Goal: Task Accomplishment & Management: Manage account settings

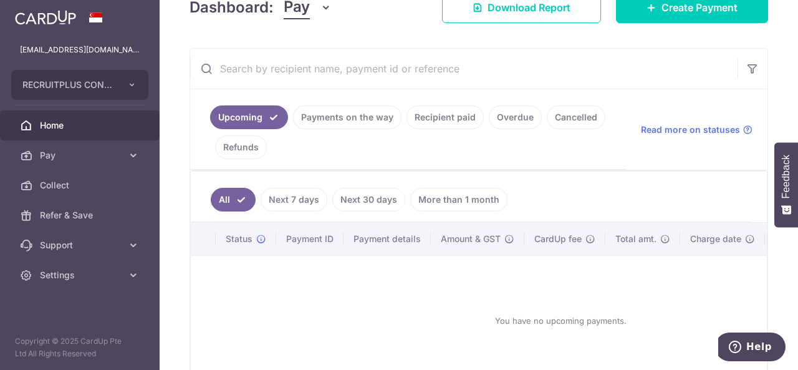
scroll to position [271, 0]
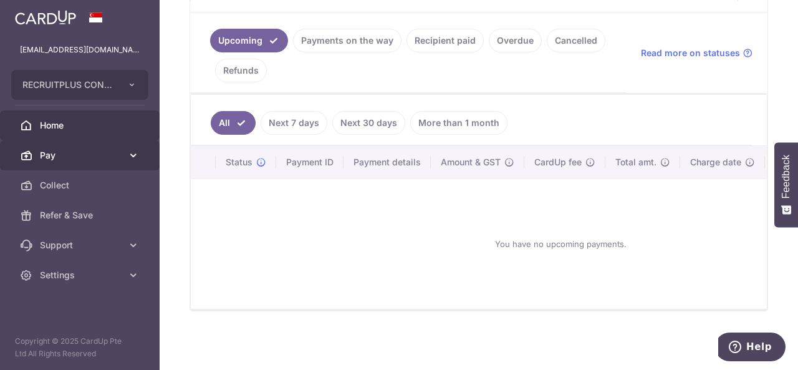
click at [119, 154] on span "Pay" at bounding box center [81, 155] width 82 height 12
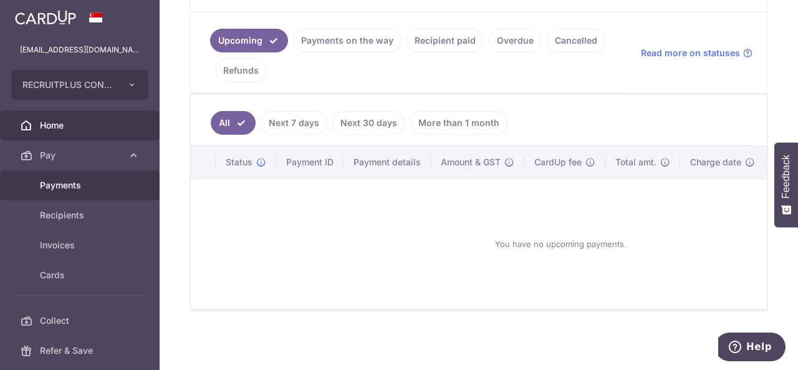
click at [108, 187] on span "Payments" at bounding box center [81, 185] width 82 height 12
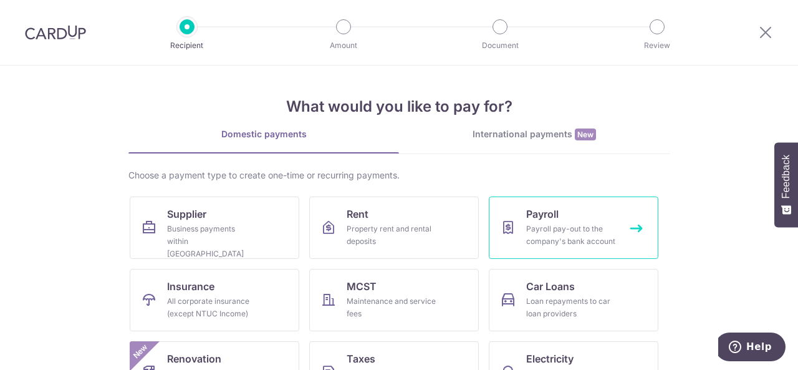
click at [577, 228] on div "Payroll pay-out to the company's bank account" at bounding box center [571, 235] width 90 height 25
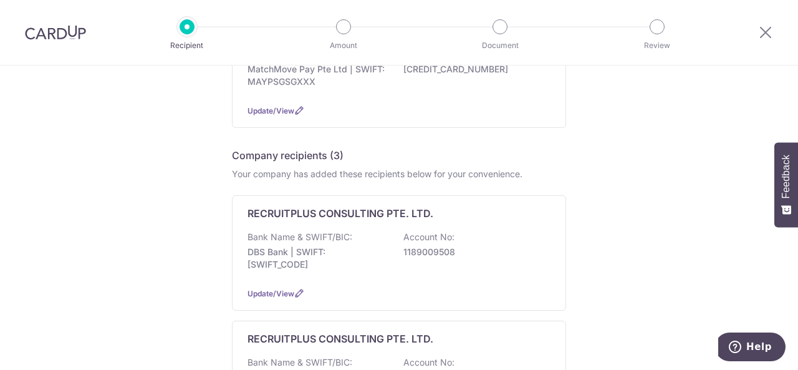
scroll to position [883, 0]
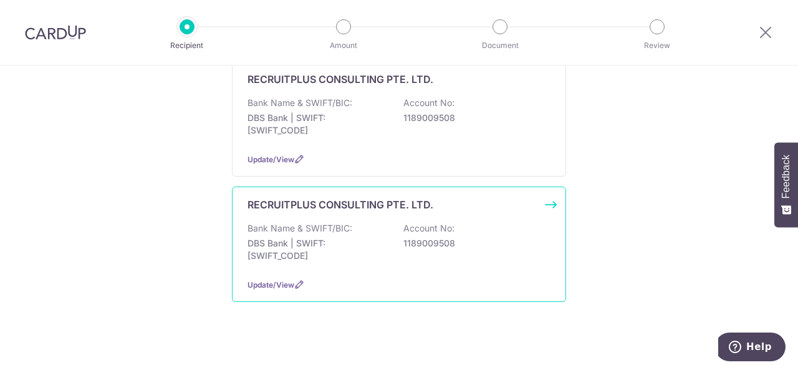
click at [463, 242] on p "1189009508" at bounding box center [473, 243] width 140 height 12
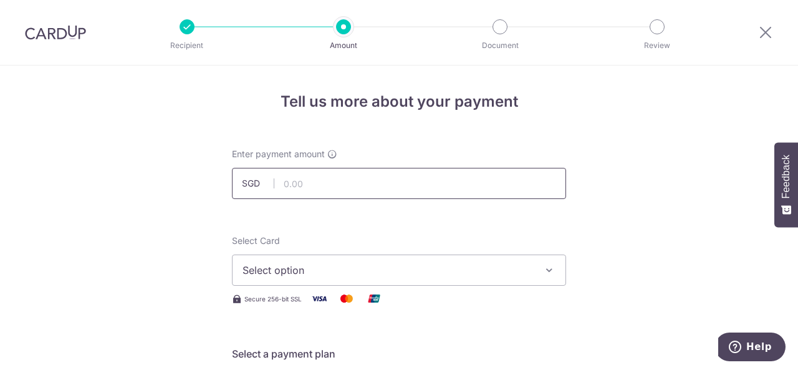
click at [336, 170] on input "text" at bounding box center [399, 183] width 334 height 31
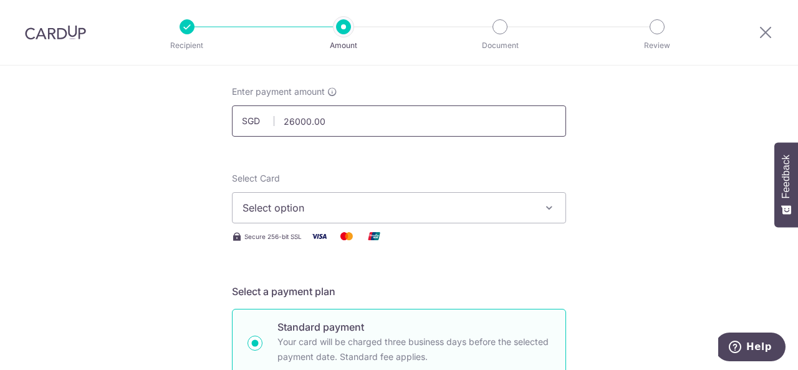
scroll to position [125, 0]
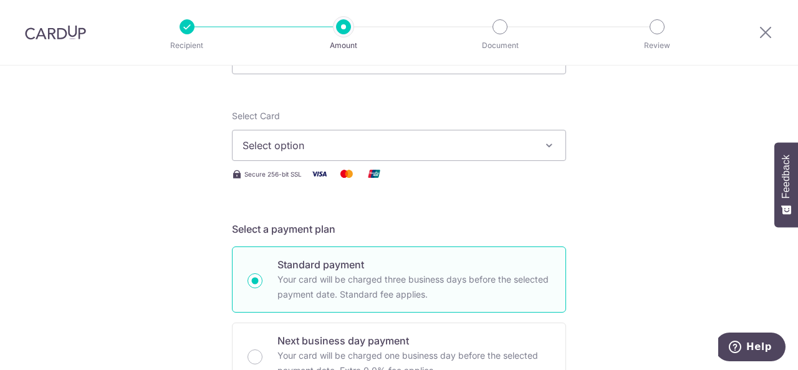
type input "26,000.00"
click at [338, 150] on span "Select option" at bounding box center [388, 145] width 291 height 15
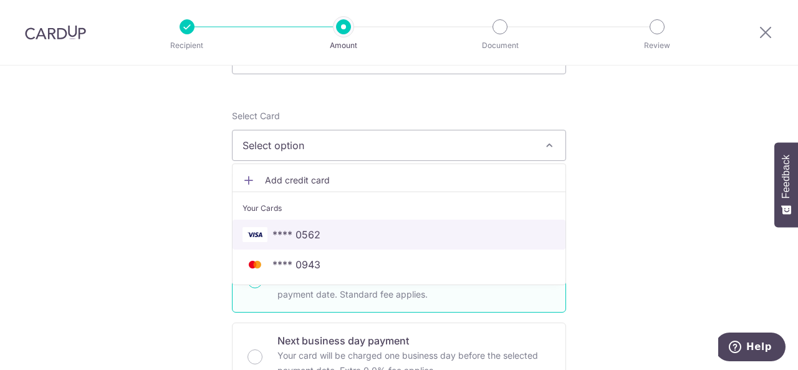
click at [309, 234] on span "**** 0562" at bounding box center [296, 234] width 48 height 15
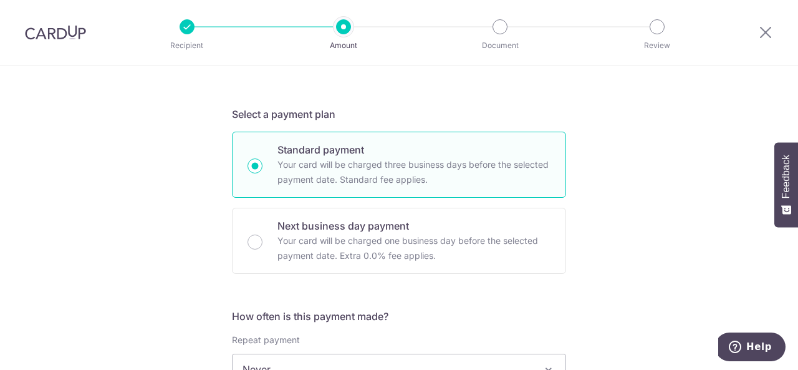
scroll to position [312, 0]
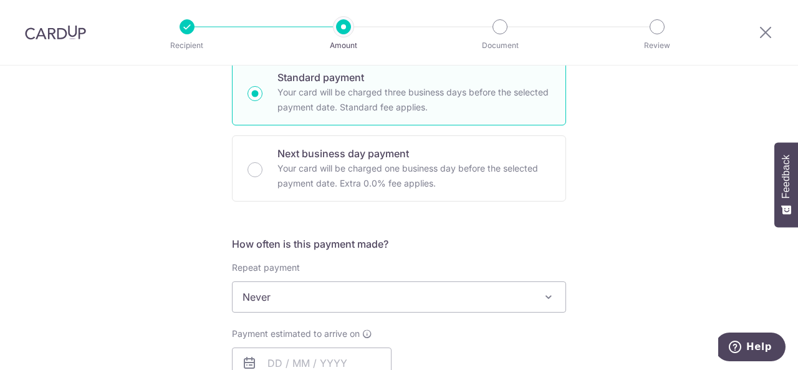
click at [431, 173] on p "Your card will be charged one business day before the selected payment date. Ex…" at bounding box center [413, 176] width 273 height 30
click at [262, 173] on input "Next business day payment Your card will be charged one business day before the…" at bounding box center [255, 169] width 15 height 15
radio input "false"
radio input "true"
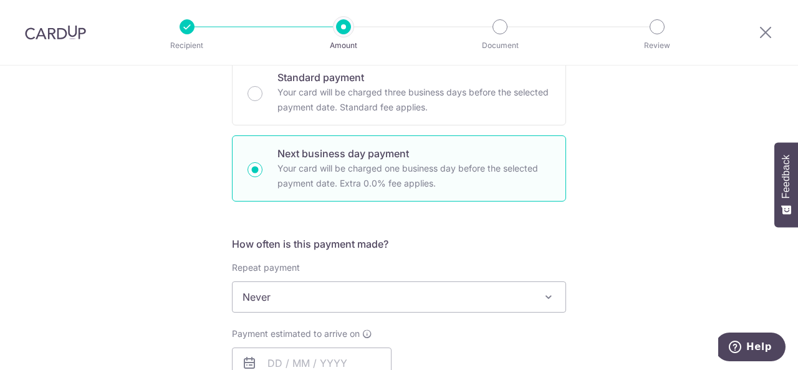
scroll to position [436, 0]
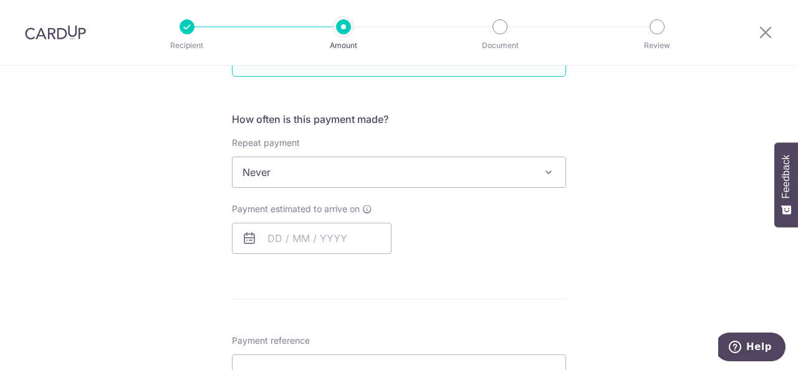
click at [466, 171] on span "Never" at bounding box center [399, 172] width 333 height 30
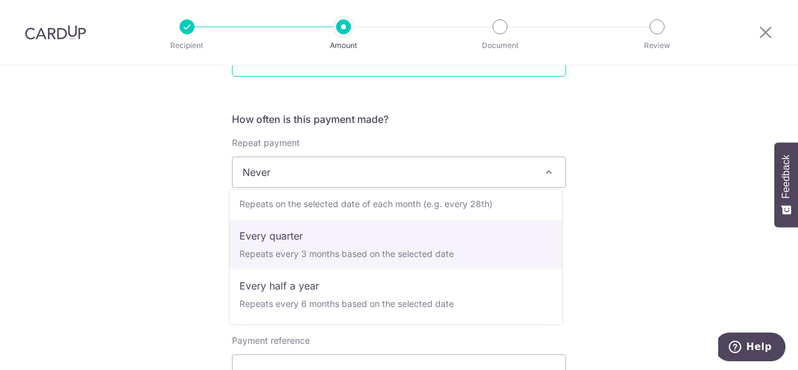
scroll to position [62, 0]
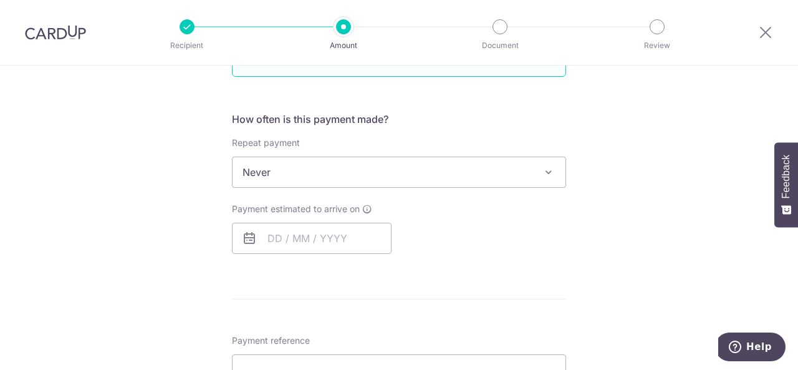
click at [609, 234] on div "Tell us more about your payment Enter payment amount SGD 26,000.00 26000.00 Sel…" at bounding box center [399, 250] width 798 height 1242
click at [353, 174] on span "Never" at bounding box center [399, 172] width 333 height 30
click at [619, 219] on div "Tell us more about your payment Enter payment amount SGD 26,000.00 26000.00 Sel…" at bounding box center [399, 250] width 798 height 1242
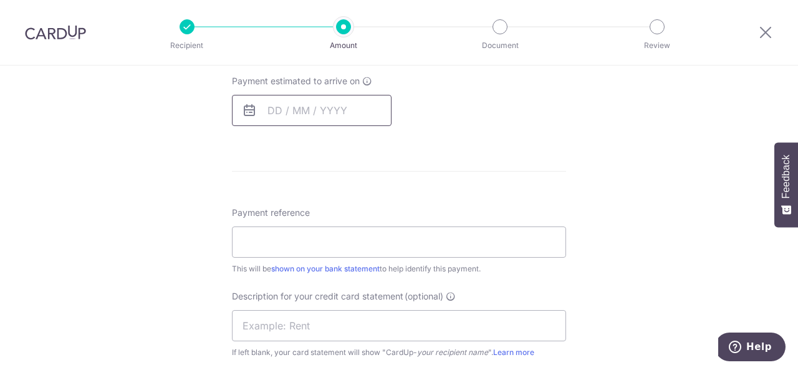
scroll to position [499, 0]
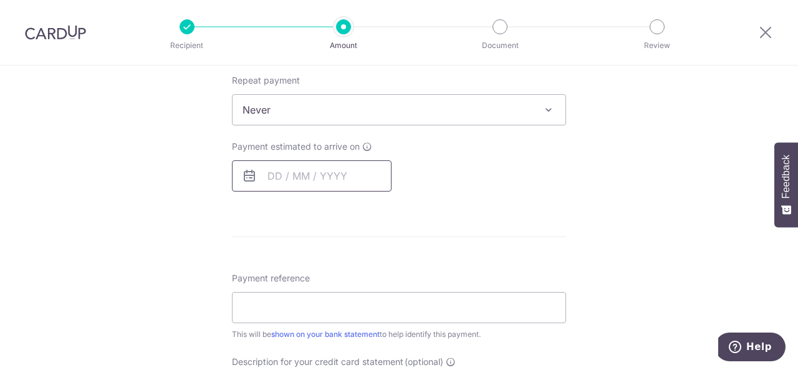
click at [364, 177] on input "text" at bounding box center [312, 175] width 160 height 31
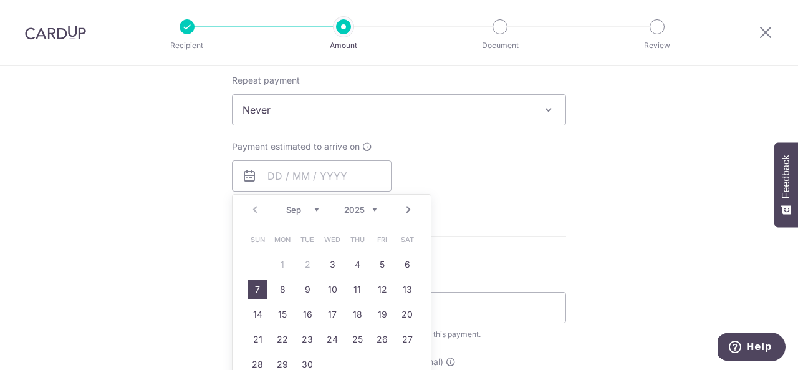
click at [252, 290] on link "7" at bounding box center [258, 289] width 20 height 20
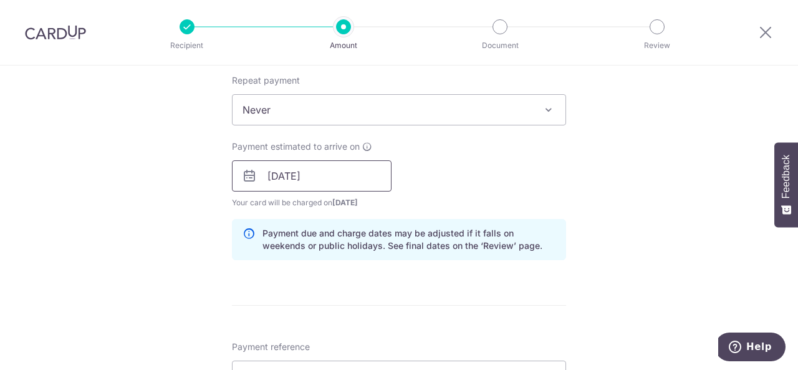
click at [296, 180] on input "07/09/2025" at bounding box center [312, 175] width 160 height 31
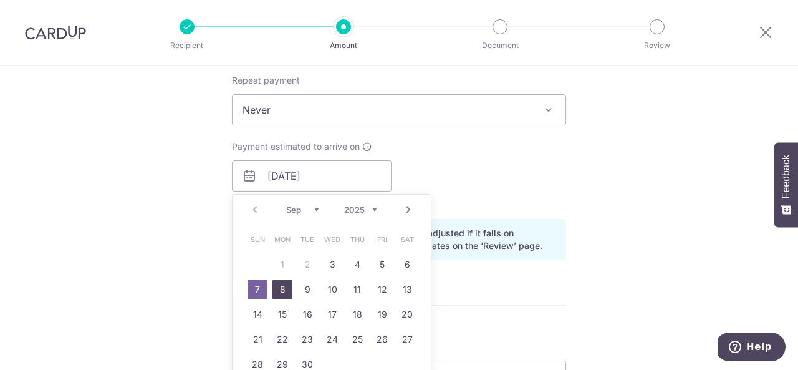
click at [274, 287] on link "8" at bounding box center [282, 289] width 20 height 20
type input "[DATE]"
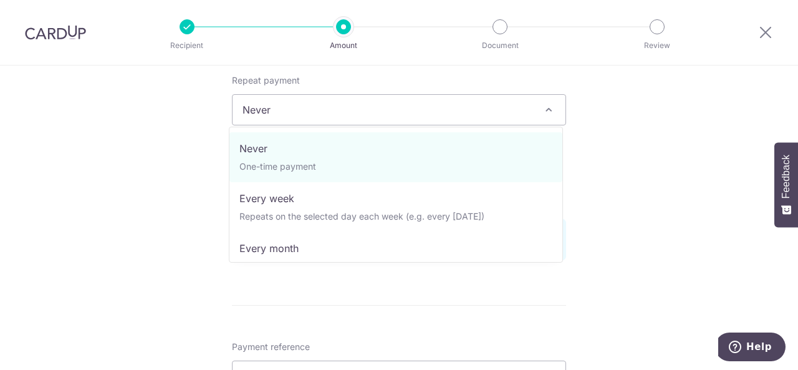
click at [541, 108] on span at bounding box center [548, 109] width 15 height 15
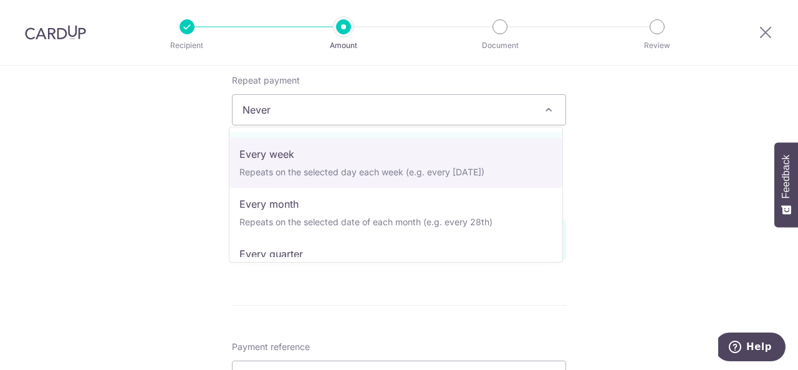
scroll to position [62, 0]
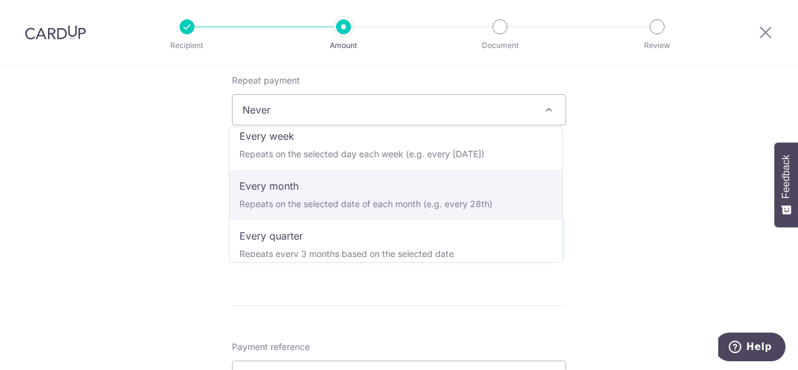
select select "3"
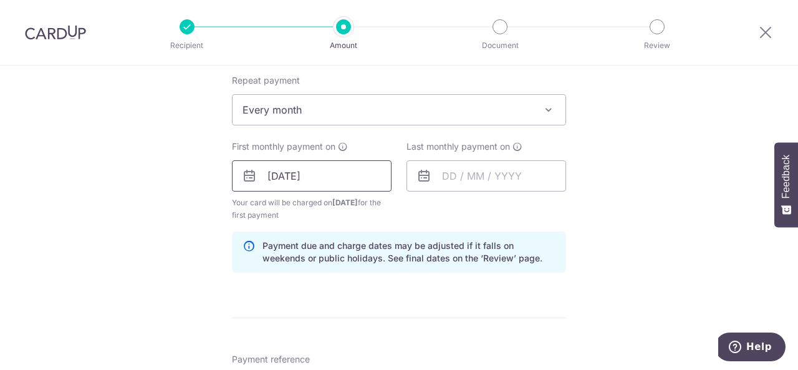
click at [316, 181] on input "[DATE]" at bounding box center [312, 175] width 160 height 31
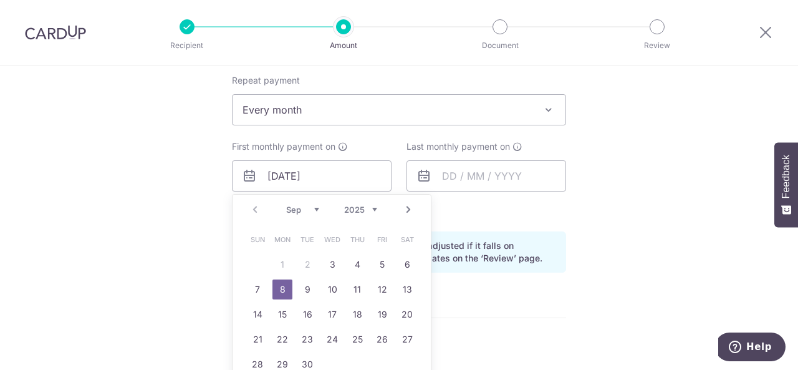
click at [262, 289] on link "7" at bounding box center [258, 289] width 20 height 20
type input "07/09/2025"
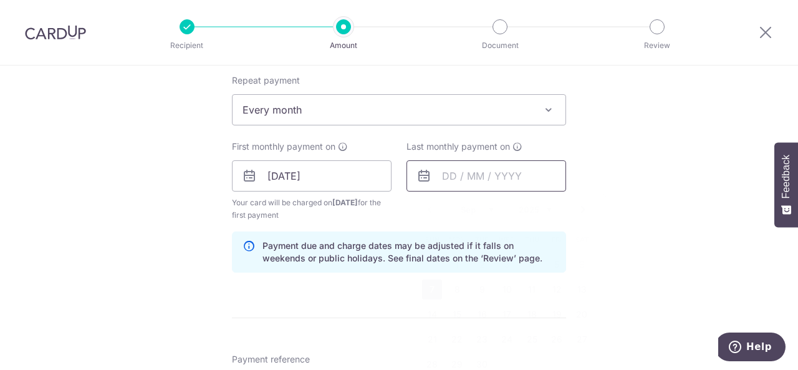
click at [489, 175] on input "text" at bounding box center [487, 175] width 160 height 31
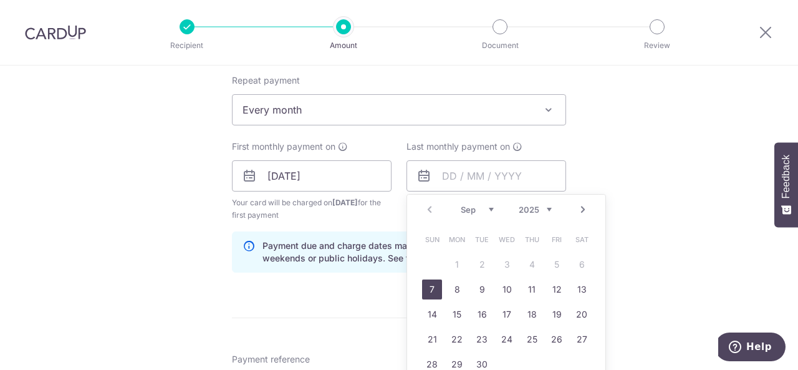
click at [486, 206] on select "Sep Oct Nov Dec" at bounding box center [477, 210] width 33 height 10
click at [581, 293] on link "8" at bounding box center [582, 289] width 20 height 20
type input "[DATE]"
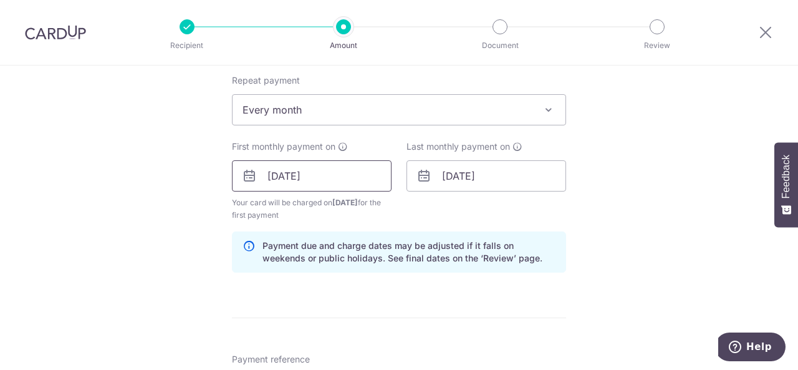
click at [300, 178] on input "07/09/2025" at bounding box center [312, 175] width 160 height 31
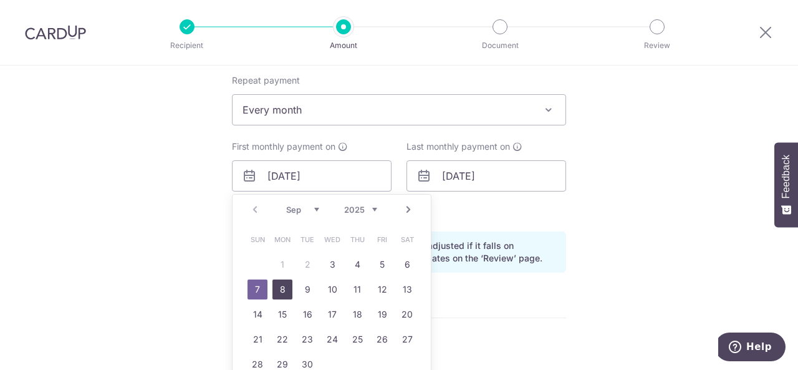
click at [282, 286] on link "8" at bounding box center [282, 289] width 20 height 20
type input "[DATE]"
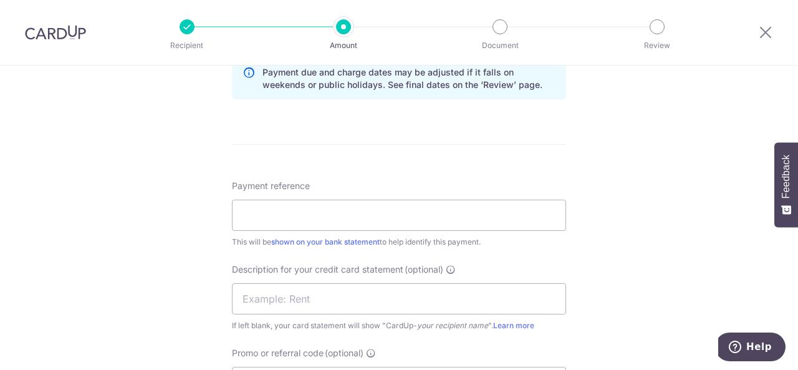
scroll to position [748, 0]
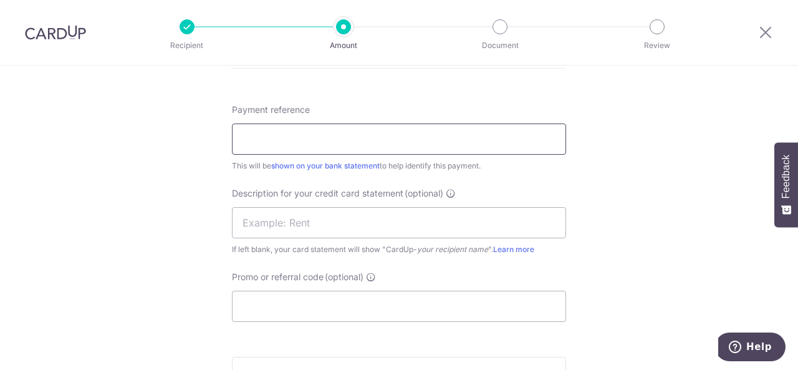
click at [309, 125] on input "Payment reference" at bounding box center [399, 138] width 334 height 31
type input "2024 2025 PR"
click at [311, 213] on input "text" at bounding box center [399, 222] width 334 height 31
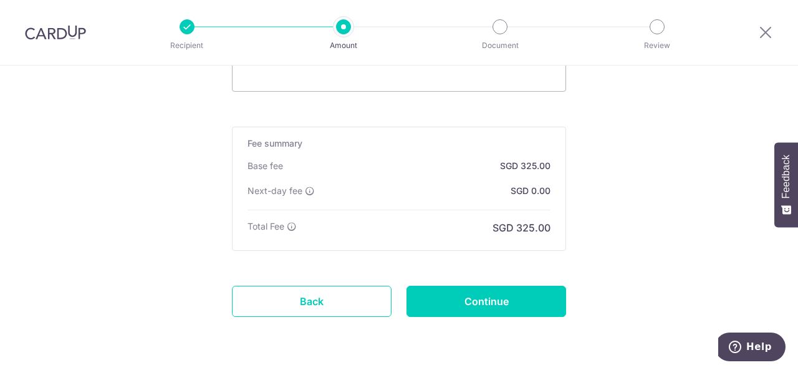
scroll to position [998, 0]
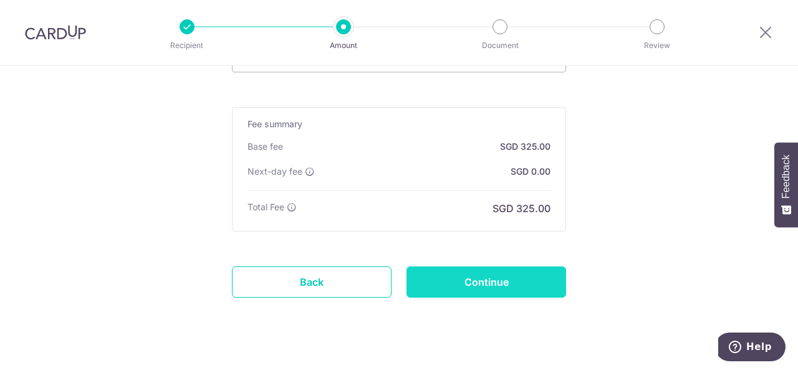
click at [496, 277] on input "Continue" at bounding box center [487, 281] width 160 height 31
type input "Create Schedule"
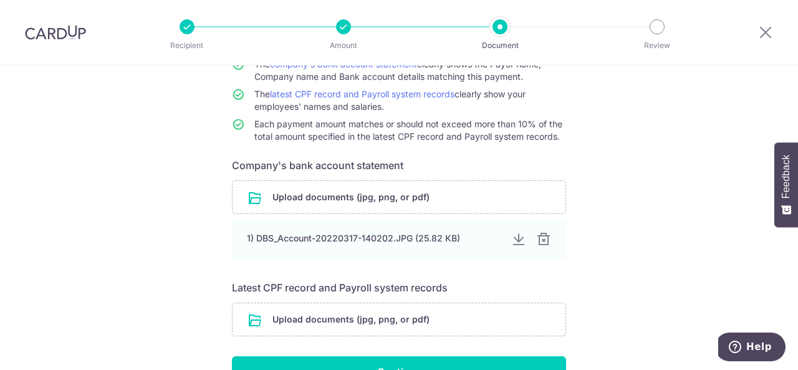
scroll to position [187, 0]
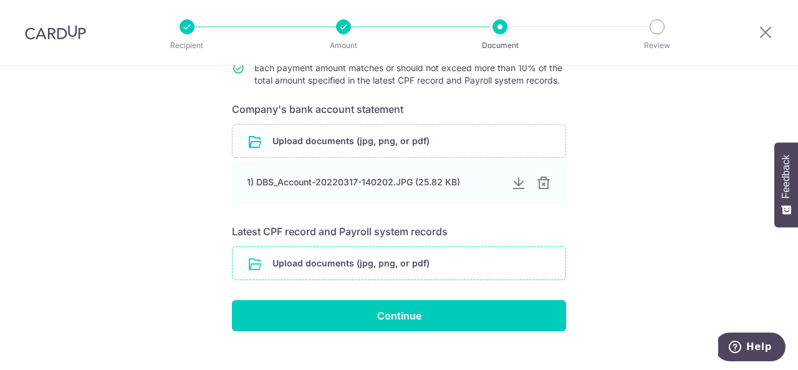
click at [320, 267] on input "file" at bounding box center [399, 263] width 333 height 32
click at [306, 260] on input "file" at bounding box center [399, 263] width 333 height 32
click at [307, 259] on input "file" at bounding box center [399, 263] width 333 height 32
click at [352, 260] on input "file" at bounding box center [399, 263] width 333 height 32
click at [334, 260] on input "file" at bounding box center [399, 263] width 333 height 32
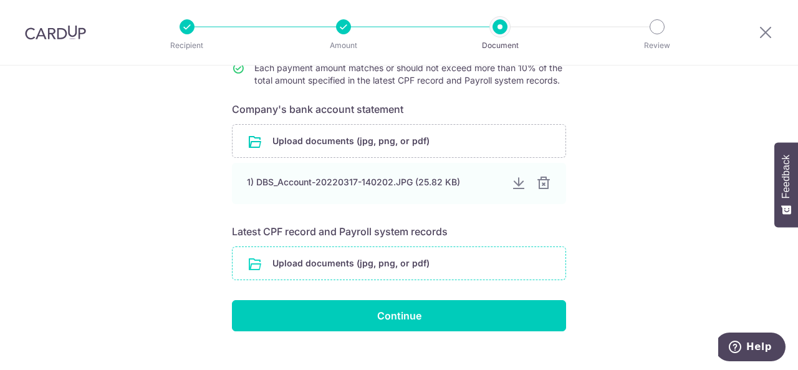
click at [367, 269] on input "file" at bounding box center [399, 263] width 333 height 32
click at [399, 258] on input "file" at bounding box center [399, 263] width 333 height 32
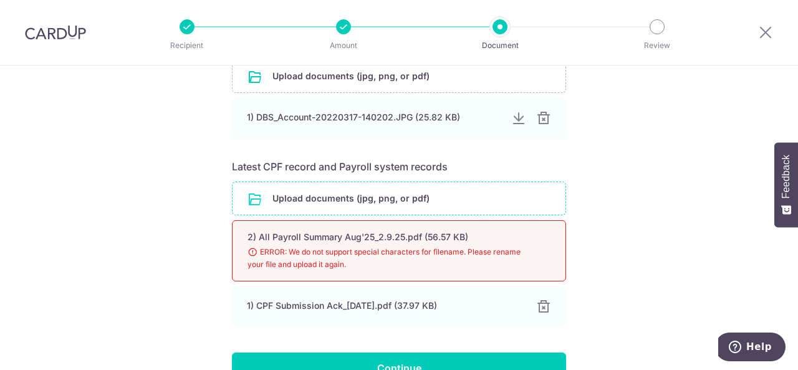
scroll to position [312, 0]
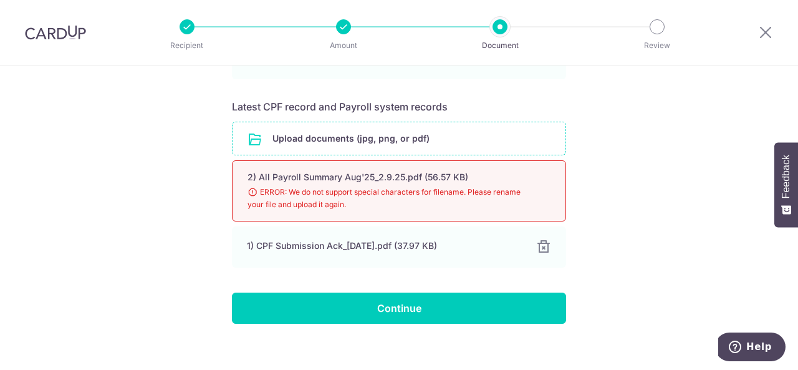
click at [354, 131] on input "file" at bounding box center [399, 138] width 333 height 32
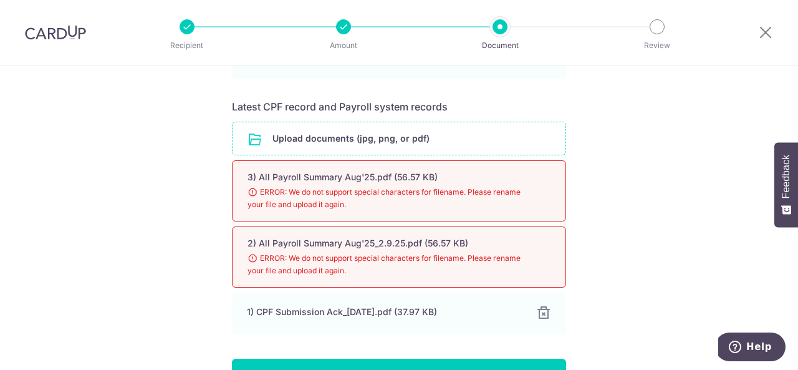
click at [349, 142] on input "file" at bounding box center [399, 138] width 333 height 32
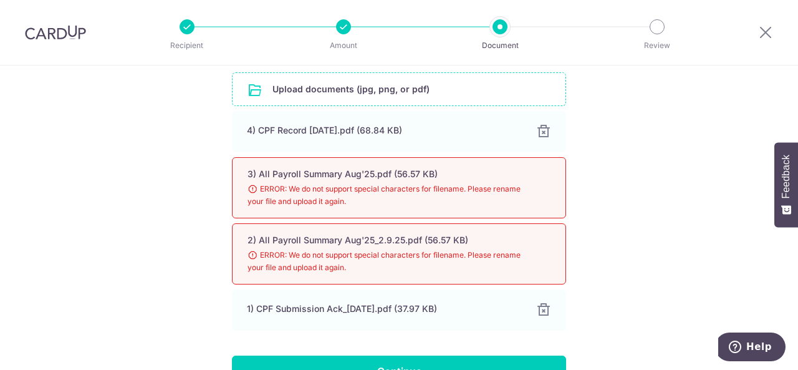
scroll to position [434, 0]
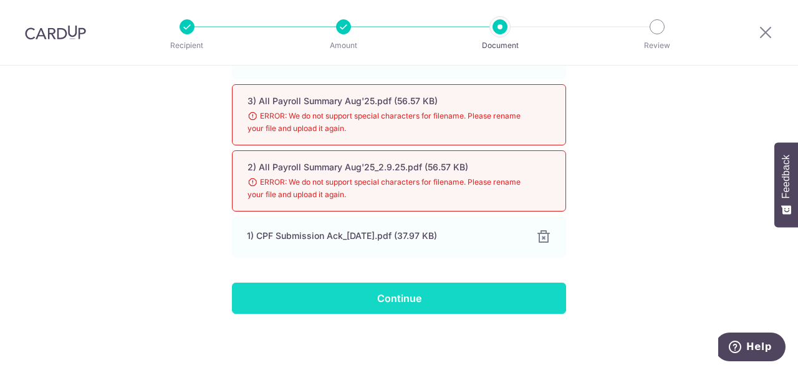
click at [412, 299] on input "Continue" at bounding box center [399, 297] width 334 height 31
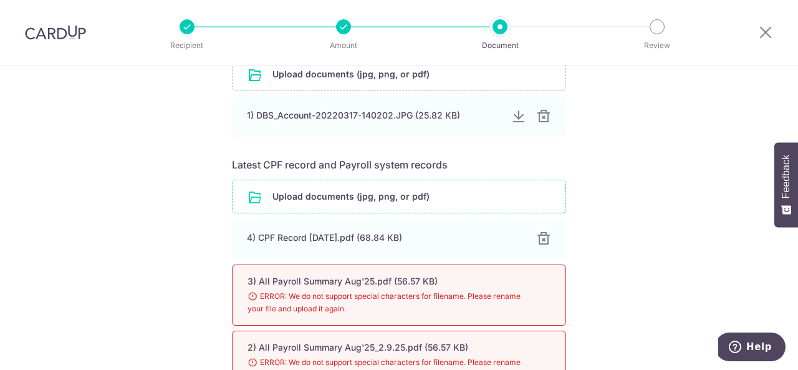
scroll to position [185, 0]
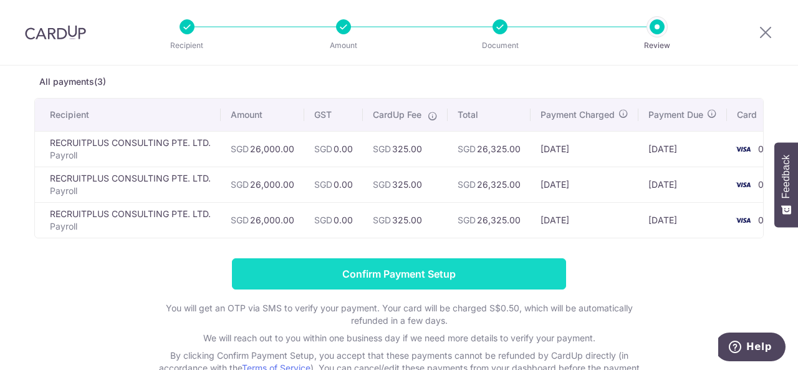
click at [523, 277] on input "Confirm Payment Setup" at bounding box center [399, 273] width 334 height 31
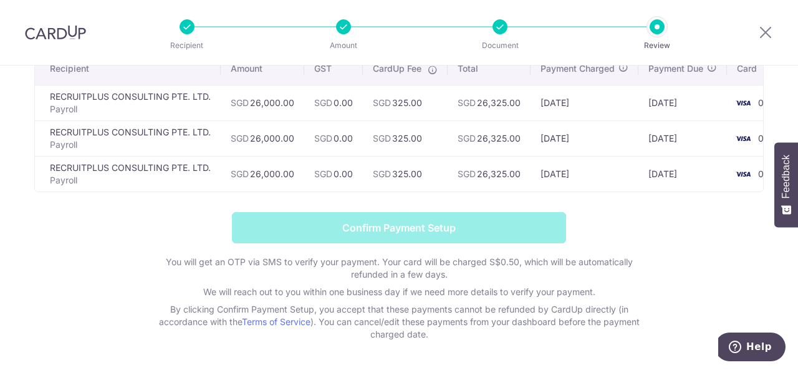
scroll to position [157, 0]
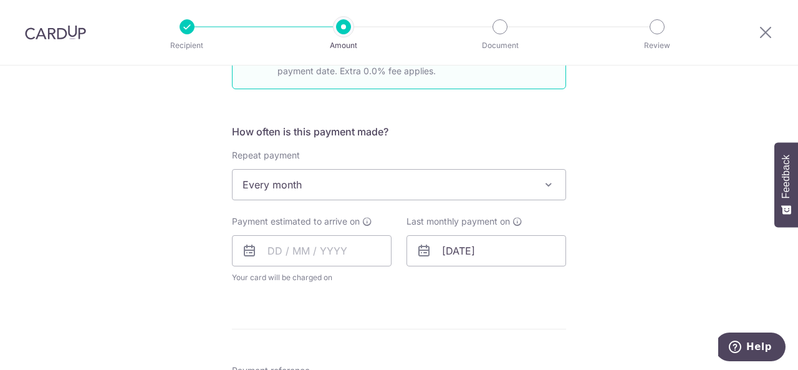
scroll to position [543, 0]
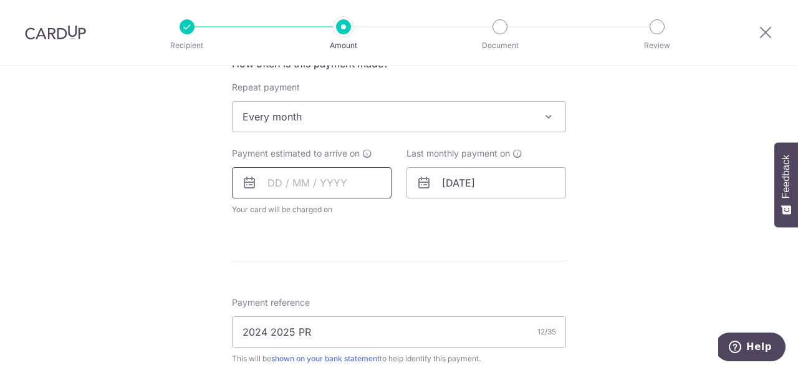
click at [329, 181] on input "text" at bounding box center [312, 182] width 160 height 31
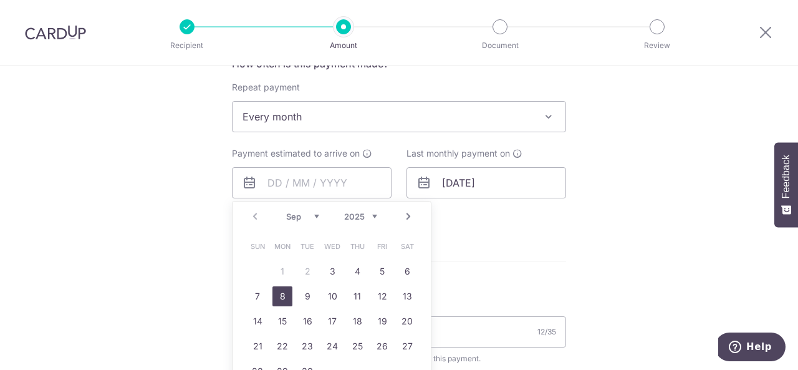
click at [281, 295] on link "8" at bounding box center [282, 296] width 20 height 20
type input "08/09/2025"
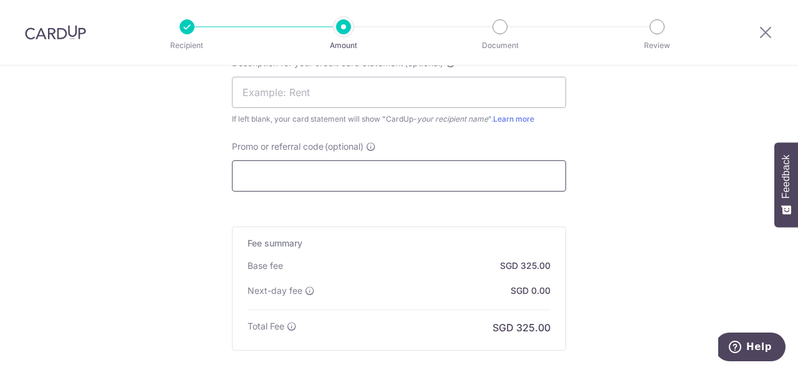
scroll to position [855, 0]
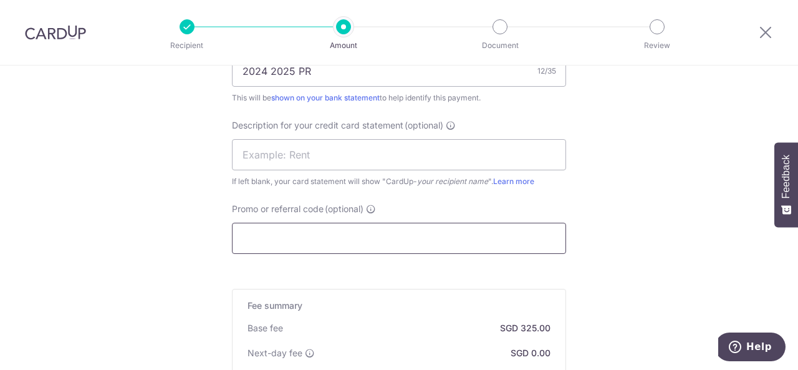
click at [348, 234] on input "Promo or referral code (optional)" at bounding box center [399, 238] width 334 height 31
drag, startPoint x: 536, startPoint y: 166, endPoint x: 574, endPoint y: 179, distance: 39.4
click at [536, 166] on input "text" at bounding box center [399, 154] width 334 height 31
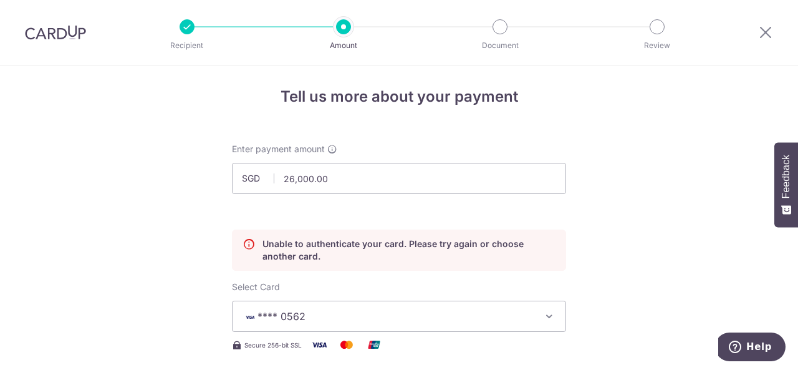
scroll to position [0, 0]
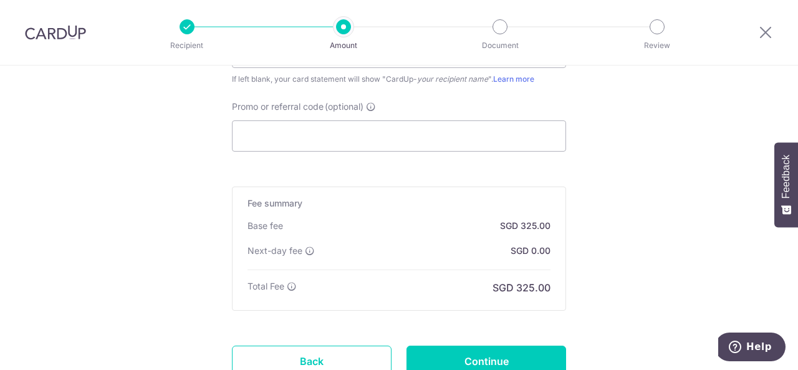
scroll to position [1054, 0]
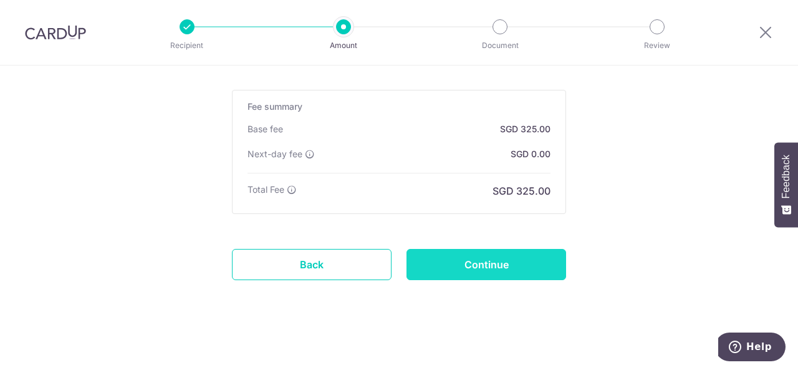
click at [480, 249] on input "Continue" at bounding box center [487, 264] width 160 height 31
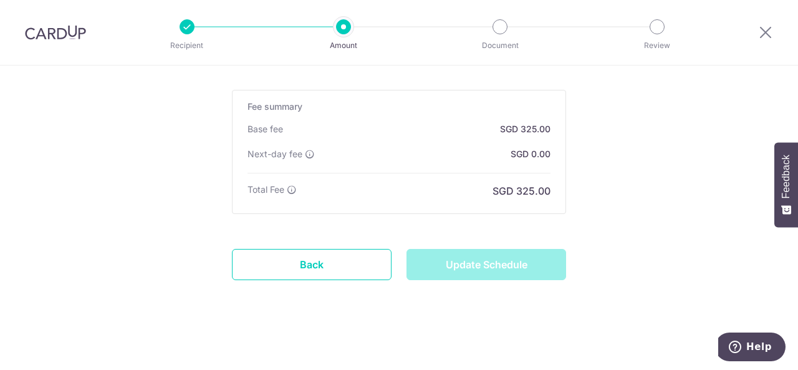
type input "Update Schedule"
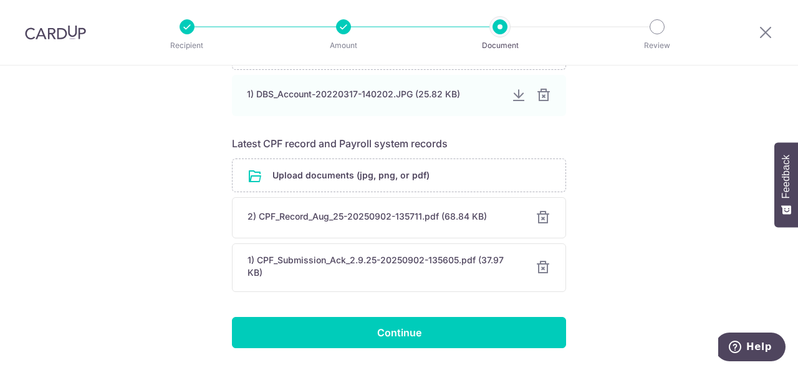
scroll to position [302, 0]
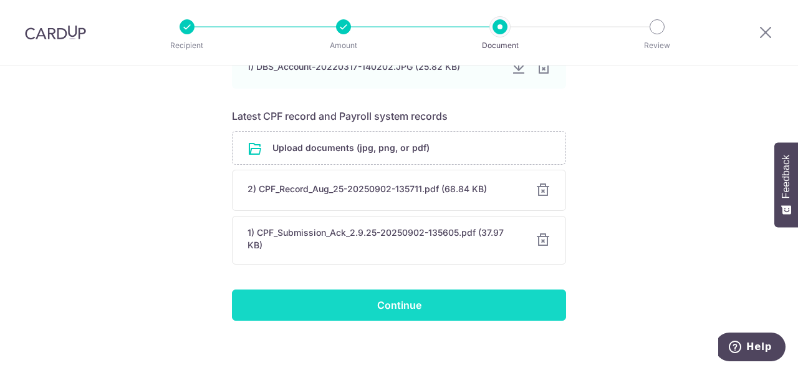
click at [440, 297] on input "Continue" at bounding box center [399, 304] width 334 height 31
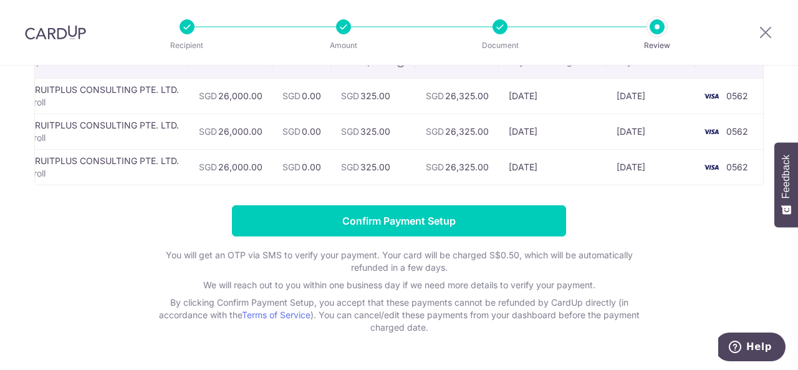
scroll to position [125, 0]
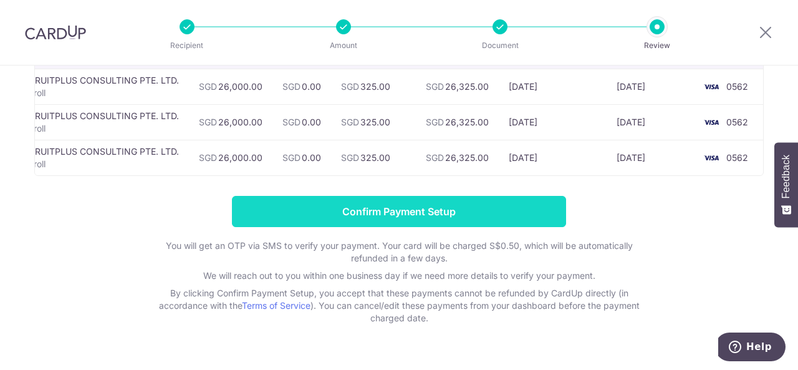
click at [502, 221] on input "Confirm Payment Setup" at bounding box center [399, 211] width 334 height 31
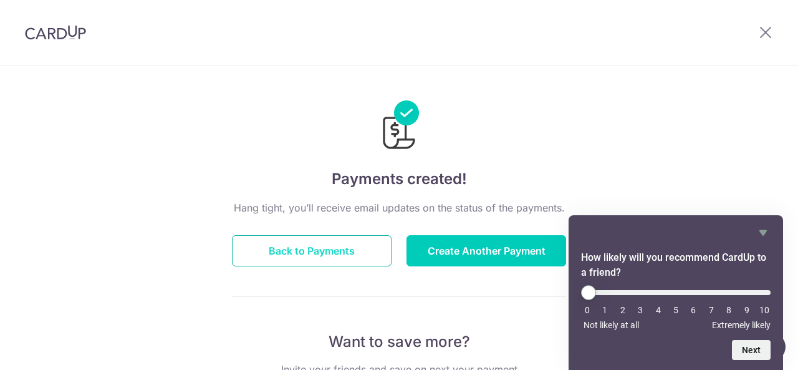
click at [337, 251] on button "Back to Payments" at bounding box center [312, 250] width 160 height 31
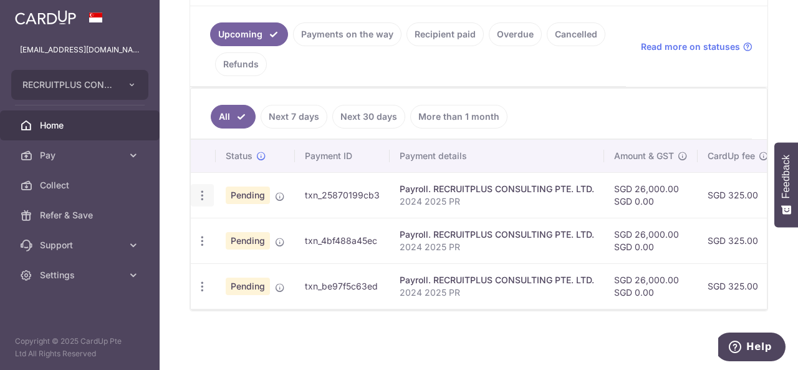
click at [207, 195] on icon "button" at bounding box center [202, 195] width 13 height 13
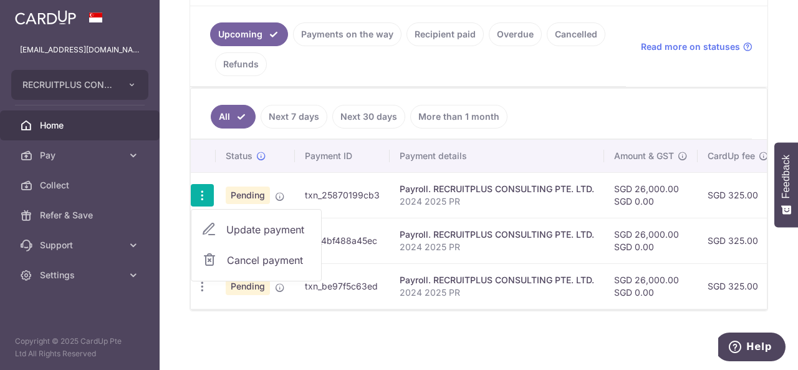
click at [271, 226] on span "Update payment" at bounding box center [268, 229] width 85 height 15
radio input "true"
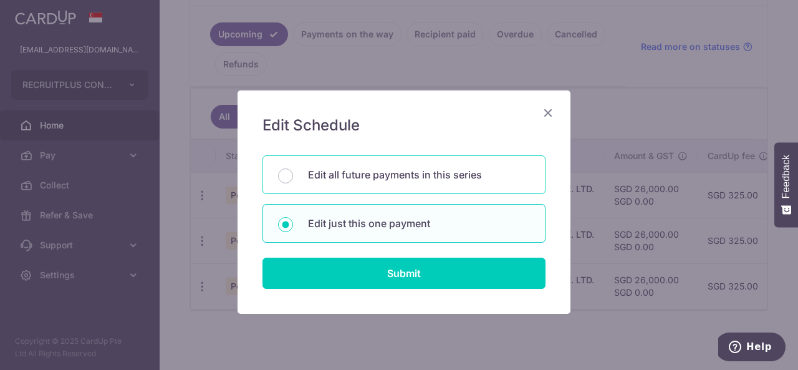
click at [298, 171] on div "Edit all future payments in this series" at bounding box center [403, 174] width 283 height 39
radio input "true"
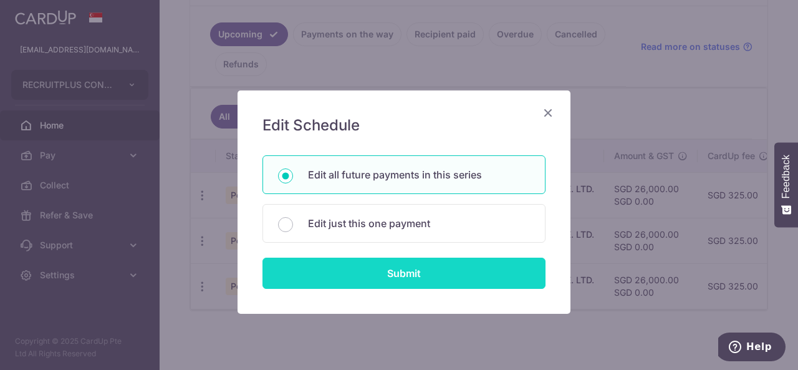
click at [335, 265] on input "Submit" at bounding box center [403, 273] width 283 height 31
radio input "true"
type input "26,000.00"
type input "2024 2025 PR"
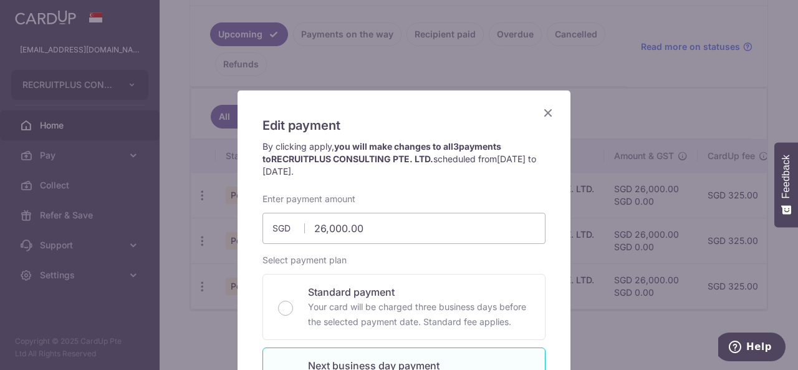
click at [546, 110] on icon "Close" at bounding box center [548, 113] width 15 height 16
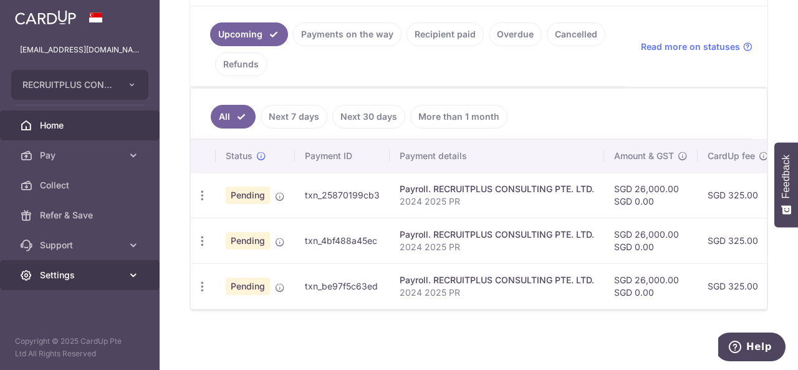
click at [89, 275] on span "Settings" at bounding box center [81, 275] width 82 height 12
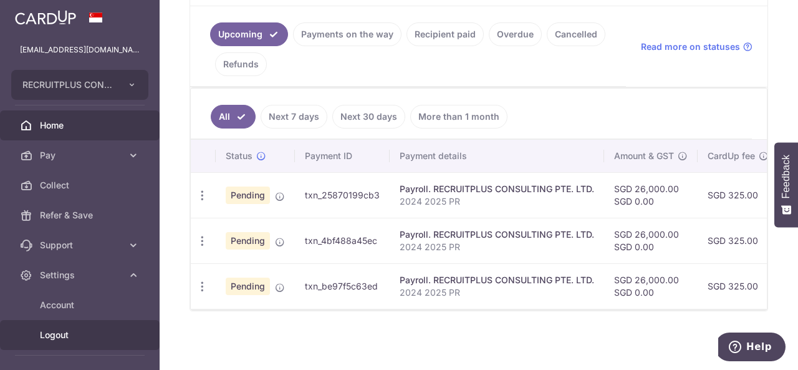
click at [82, 331] on span "Logout" at bounding box center [81, 335] width 82 height 12
